Goal: Task Accomplishment & Management: Use online tool/utility

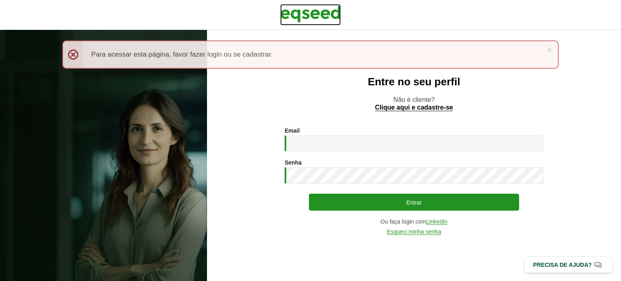
click at [296, 8] on img at bounding box center [310, 14] width 61 height 20
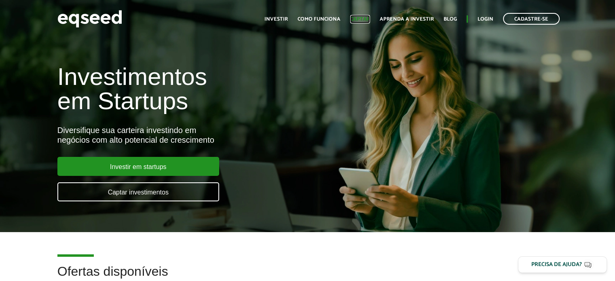
click at [360, 19] on link "Captar" at bounding box center [360, 19] width 20 height 5
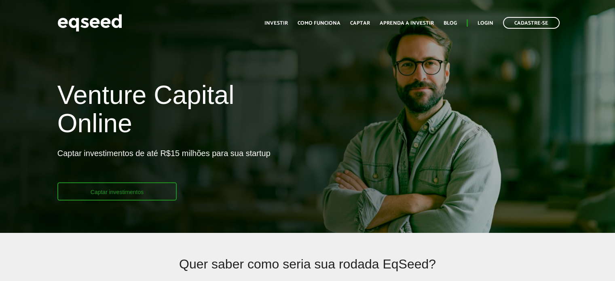
click at [147, 190] on link "Captar investimentos" at bounding box center [117, 191] width 120 height 18
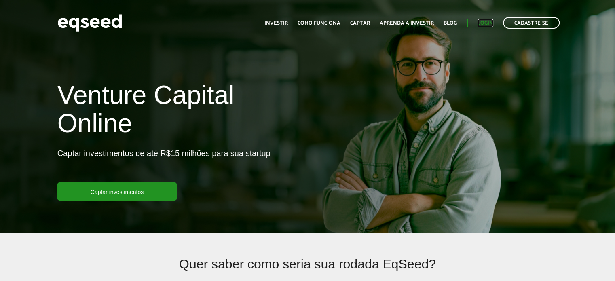
click at [484, 21] on link "Login" at bounding box center [485, 23] width 16 height 5
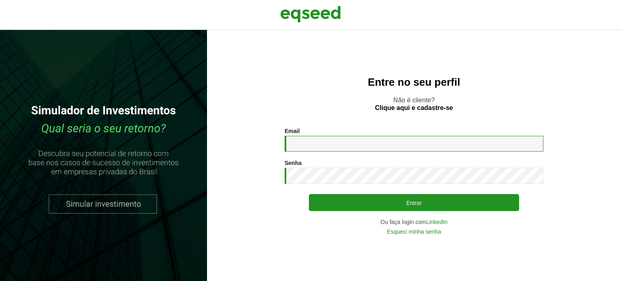
click at [318, 140] on input "Email *" at bounding box center [414, 144] width 259 height 16
click at [330, 147] on input "Email *" at bounding box center [414, 144] width 259 height 16
click at [302, 57] on div "Entre no seu perfil Não é cliente? Clique aqui e cadastre-se Email * Digite seu…" at bounding box center [414, 155] width 414 height 251
click at [305, 142] on input "Email *" at bounding box center [414, 144] width 259 height 16
type input "**********"
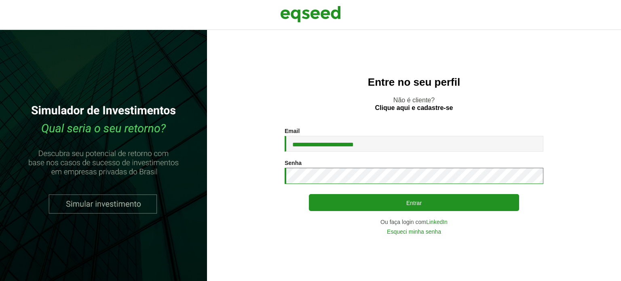
click at [309, 194] on button "Entrar" at bounding box center [414, 202] width 210 height 17
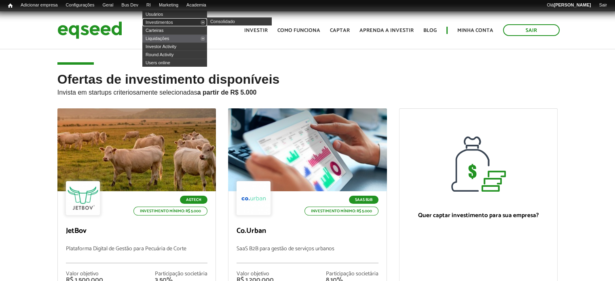
click at [163, 21] on link "Investimentos" at bounding box center [174, 22] width 65 height 8
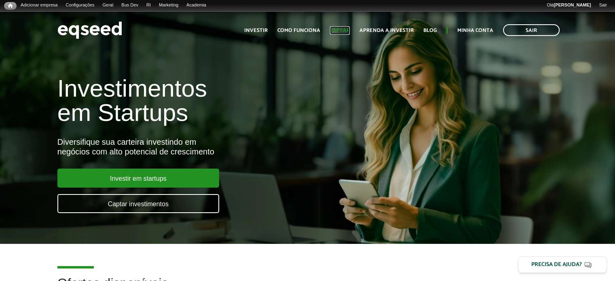
click at [244, 28] on link "Captar" at bounding box center [340, 30] width 20 height 5
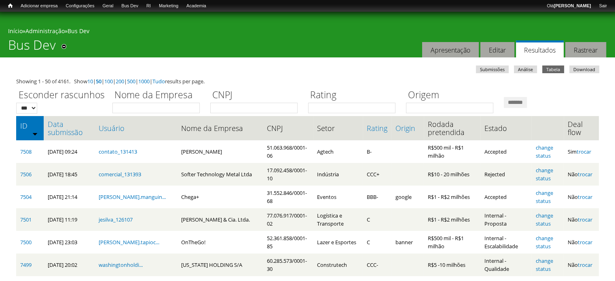
click at [144, 108] on input "Nome da Empresa" at bounding box center [155, 108] width 87 height 11
type input "******"
click at [504, 97] on input "*******" at bounding box center [515, 102] width 23 height 11
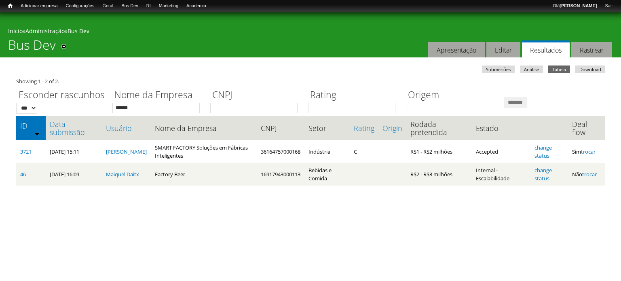
drag, startPoint x: 485, startPoint y: 236, endPoint x: 430, endPoint y: 245, distance: 55.7
click at [485, 206] on html "Pular para o conteúdo principal Você está aqui Início » Administração » Bus Dev…" at bounding box center [310, 103] width 621 height 206
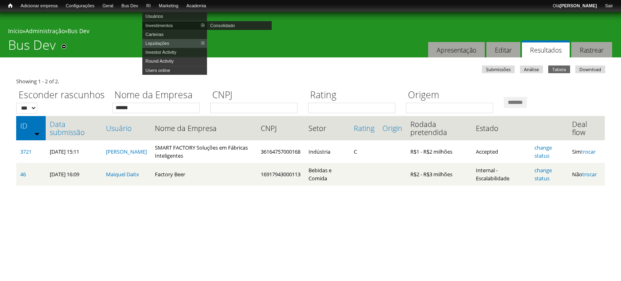
click at [161, 24] on link "Investimentos" at bounding box center [174, 25] width 65 height 9
